Goal: Task Accomplishment & Management: Complete application form

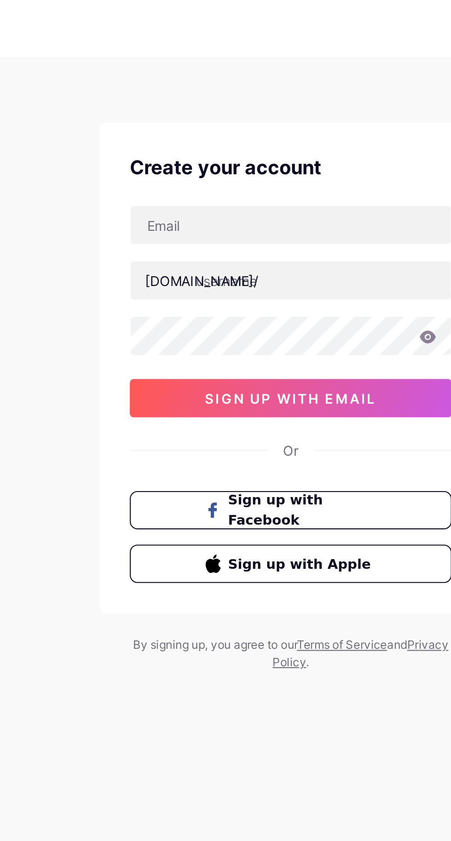
type input "[EMAIL_ADDRESS][DOMAIN_NAME]"
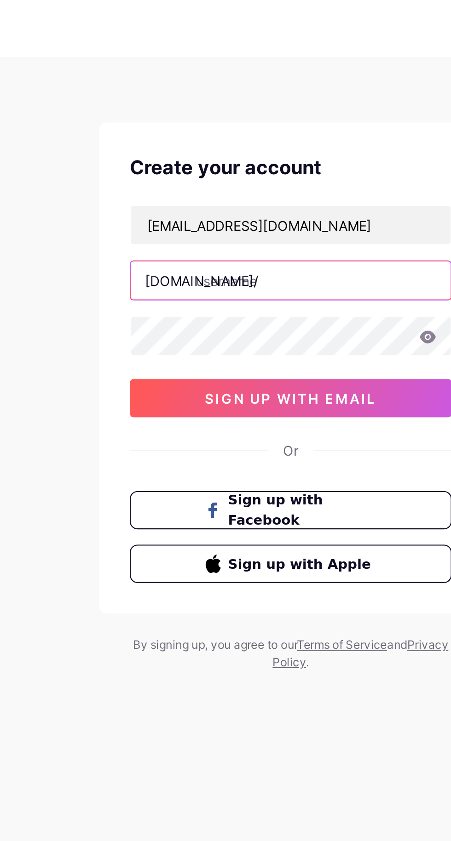
click at [256, 136] on input "text" at bounding box center [226, 135] width 154 height 18
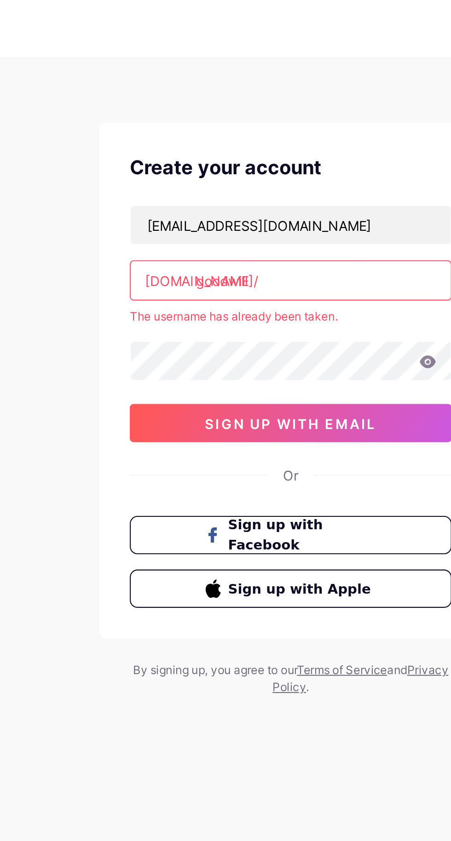
click at [247, 162] on div "[EMAIL_ADDRESS][DOMAIN_NAME] [DOMAIN_NAME]/ goodwill The username has already b…" at bounding box center [225, 155] width 155 height 114
click at [268, 131] on input "goodwill" at bounding box center [226, 135] width 154 height 18
type input "g"
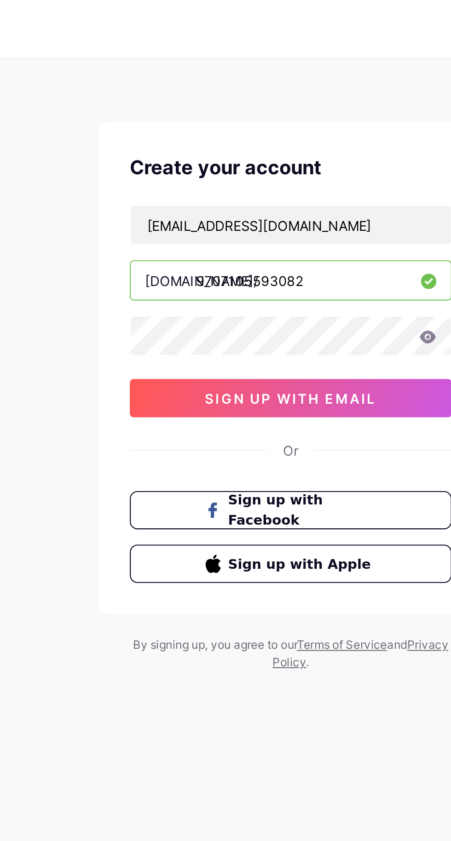
type input "9707105593082"
click at [291, 165] on icon at bounding box center [292, 162] width 8 height 6
click at [291, 159] on icon at bounding box center [292, 162] width 8 height 6
click at [290, 161] on icon at bounding box center [292, 162] width 8 height 6
click at [291, 162] on icon at bounding box center [292, 162] width 8 height 6
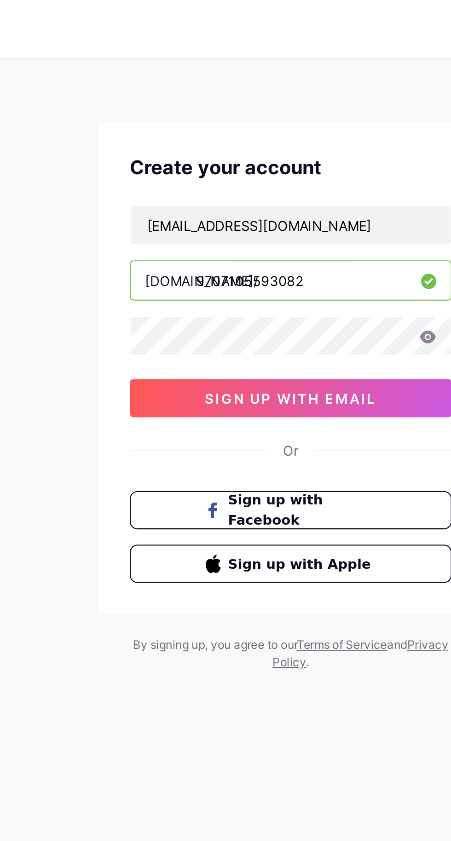
click at [291, 163] on icon at bounding box center [292, 162] width 8 height 6
click at [291, 162] on icon at bounding box center [292, 162] width 8 height 6
click at [280, 185] on button "sign up with email" at bounding box center [225, 191] width 155 height 18
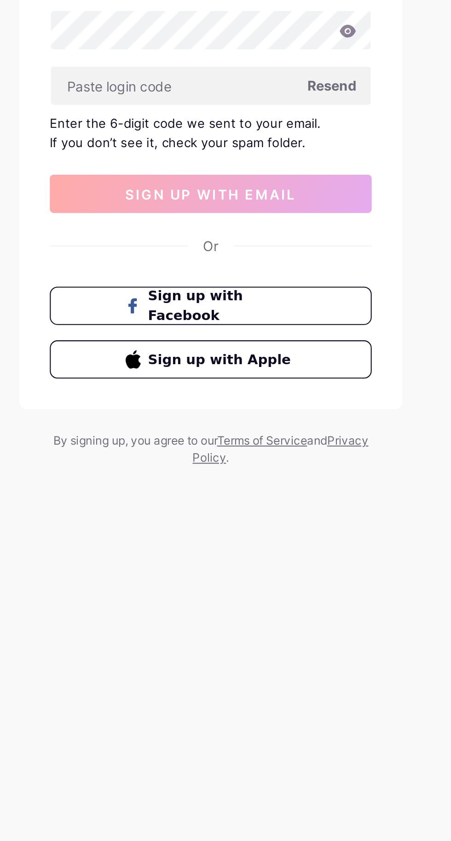
click at [191, 302] on button "Sign up with Facebook" at bounding box center [225, 294] width 155 height 18
